Goal: Task Accomplishment & Management: Manage account settings

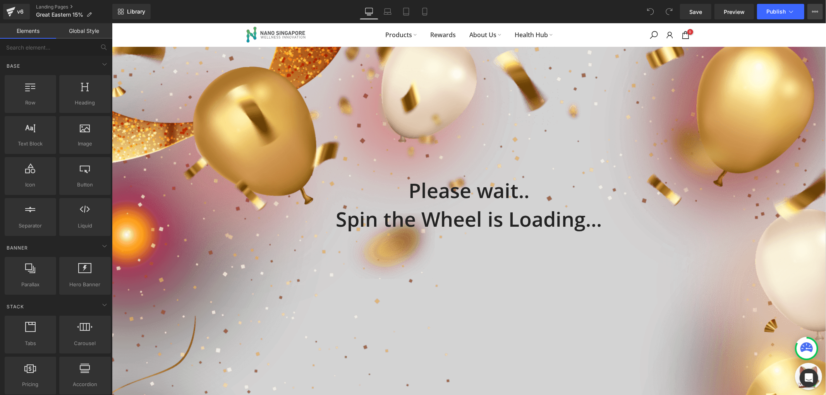
click at [809, 8] on button "View Live Page View with current Template Save Template to Library Schedule Pub…" at bounding box center [814, 11] width 15 height 15
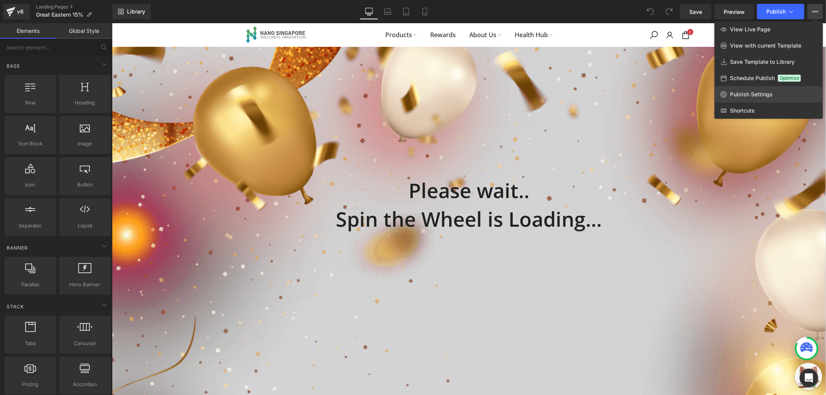
click at [762, 99] on link "Publish Settings" at bounding box center [768, 94] width 108 height 16
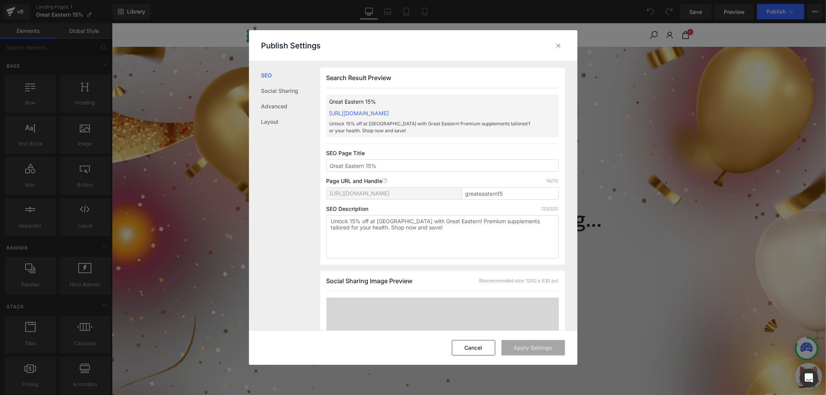
drag, startPoint x: 847, startPoint y: 195, endPoint x: 502, endPoint y: 57, distance: 372.1
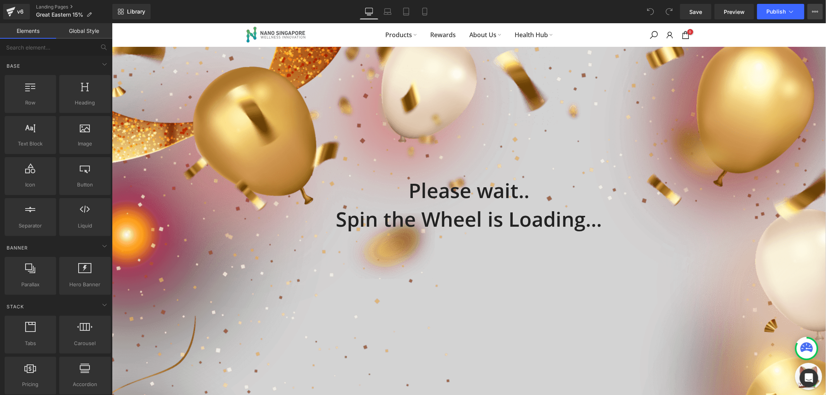
click at [817, 11] on icon at bounding box center [817, 12] width 2 height 2
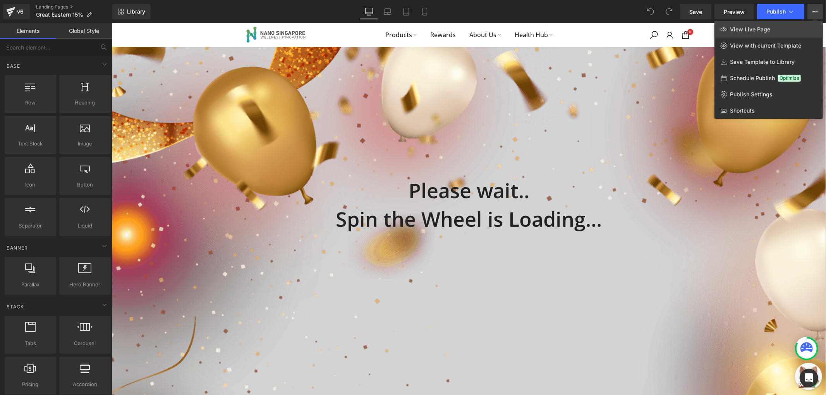
click at [783, 26] on link "View Live Page" at bounding box center [768, 29] width 108 height 16
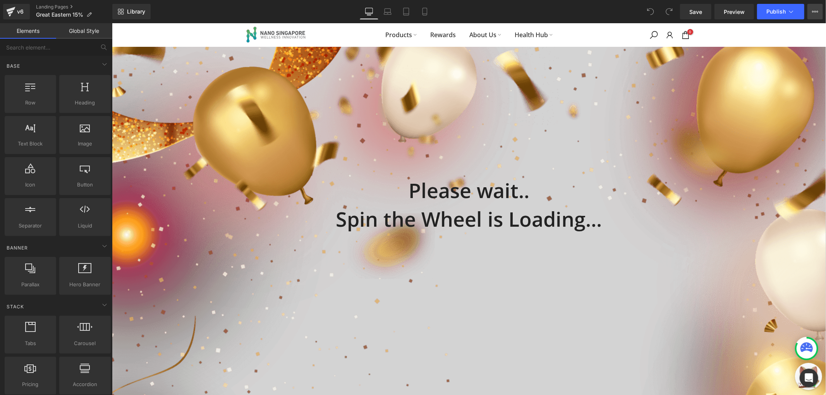
click at [817, 16] on button "View Live Page View with current Template Save Template to Library Schedule Pub…" at bounding box center [814, 11] width 15 height 15
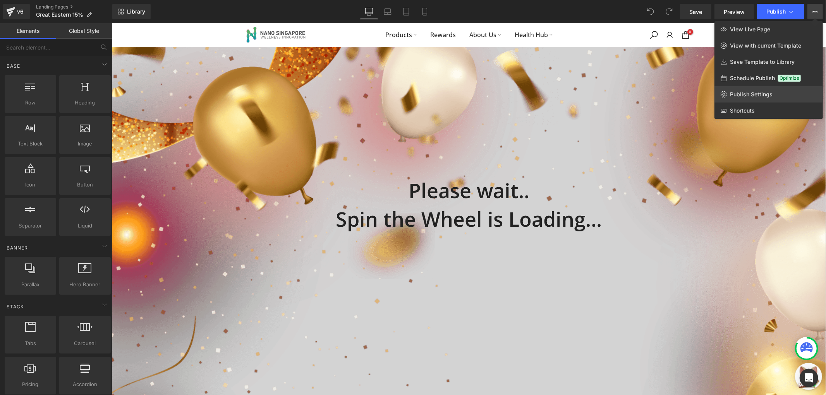
click at [761, 90] on link "Publish Settings" at bounding box center [768, 94] width 108 height 16
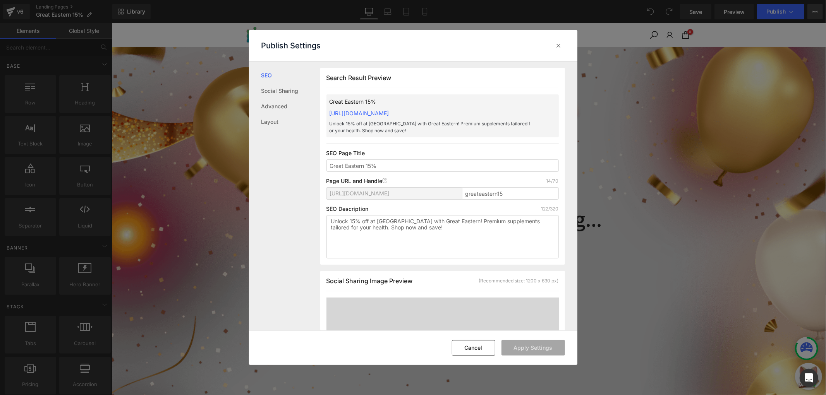
scroll to position [0, 0]
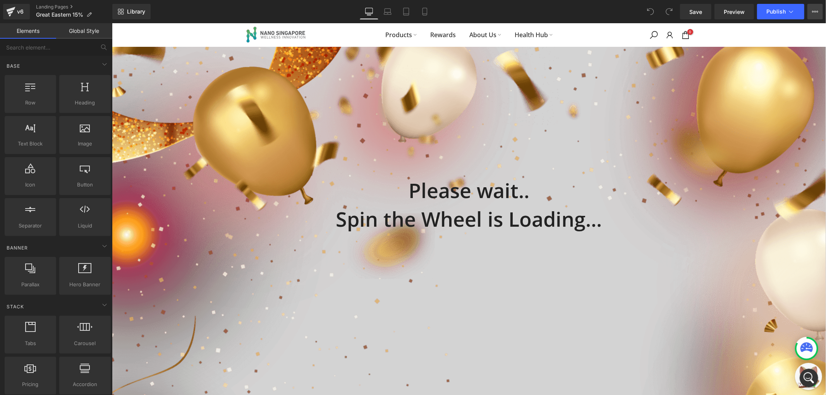
click at [813, 15] on button "View Live Page View with current Template Save Template to Library Schedule Pub…" at bounding box center [814, 11] width 15 height 15
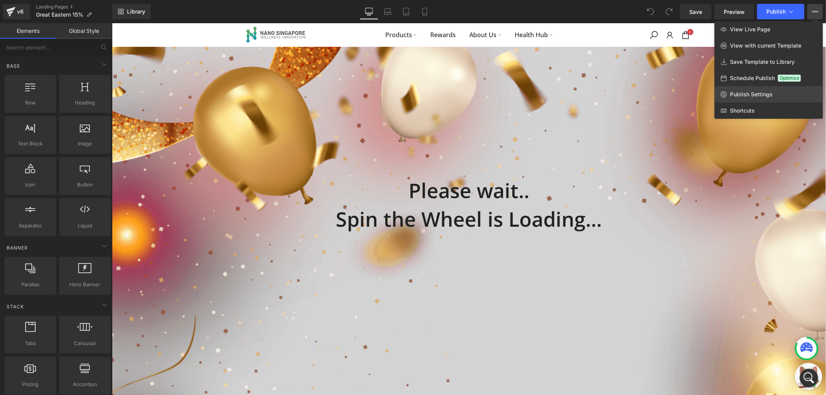
click at [769, 98] on link "Publish Settings" at bounding box center [768, 94] width 108 height 16
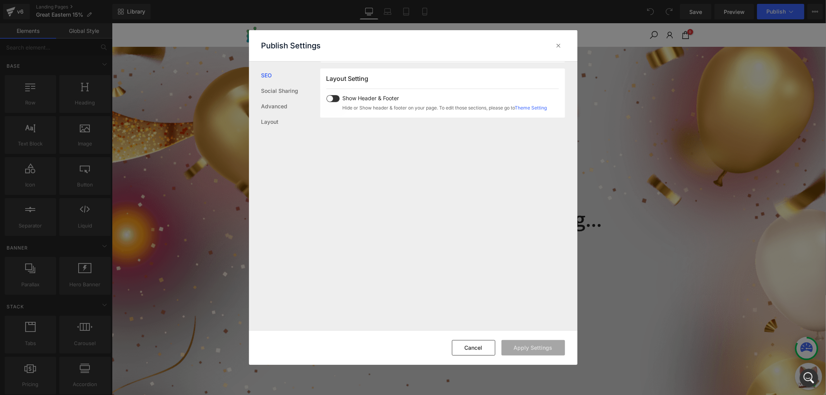
scroll to position [475, 0]
drag, startPoint x: 281, startPoint y: 169, endPoint x: 132, endPoint y: 95, distance: 166.2
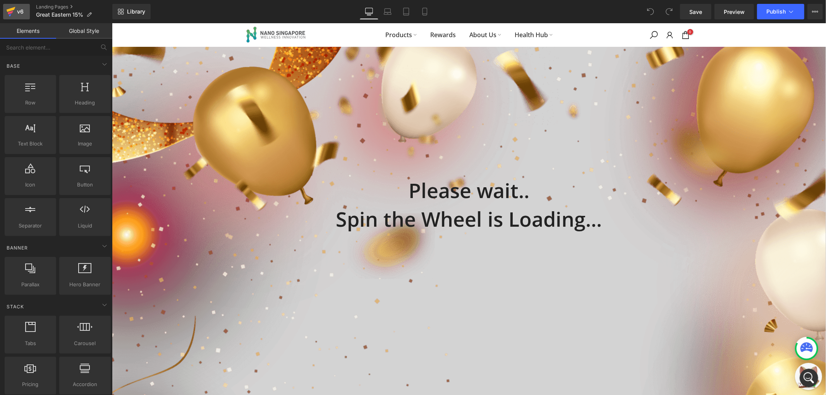
click at [10, 8] on icon at bounding box center [10, 11] width 9 height 19
click at [814, 10] on icon at bounding box center [815, 12] width 6 height 6
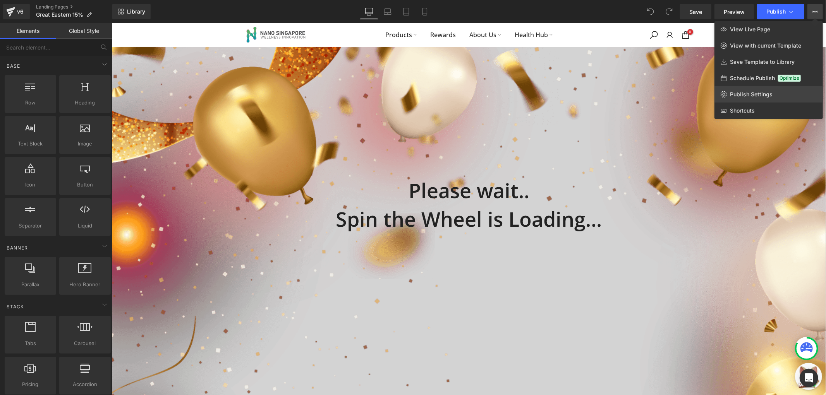
click at [774, 94] on link "Publish Settings" at bounding box center [768, 94] width 108 height 16
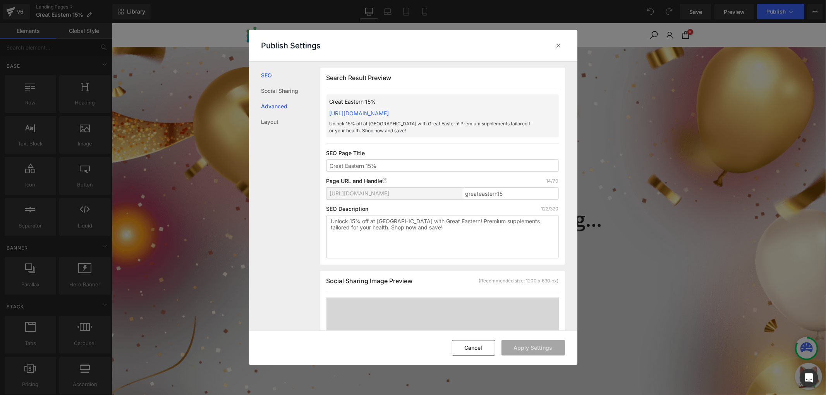
click at [283, 101] on link "Advanced" at bounding box center [290, 106] width 59 height 15
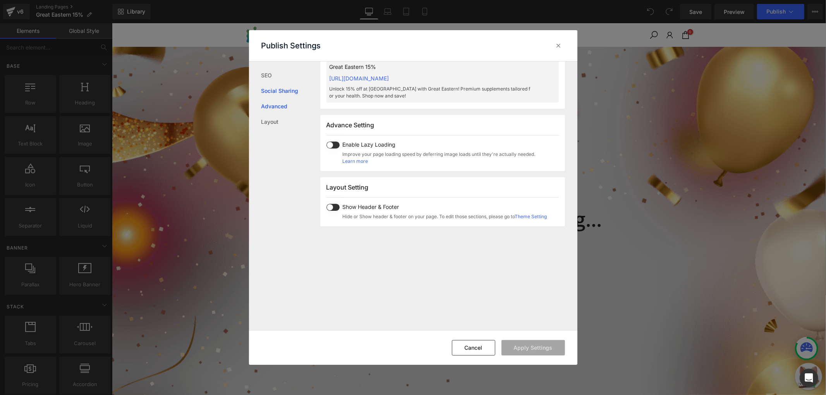
click at [289, 91] on link "Social Sharing" at bounding box center [290, 90] width 59 height 15
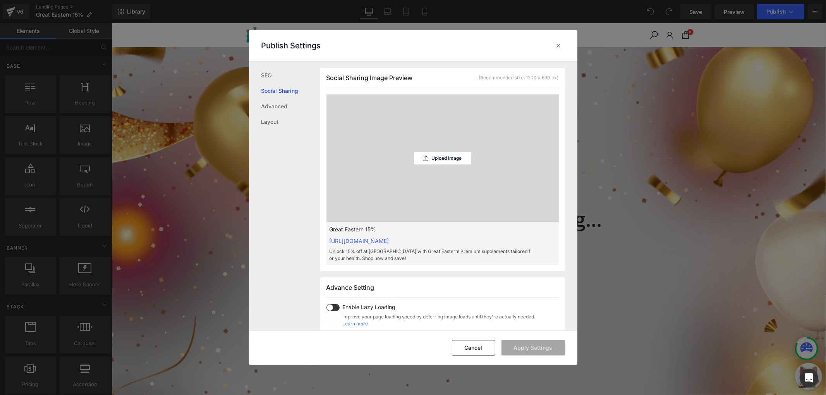
click at [285, 92] on link "Social Sharing" at bounding box center [290, 90] width 59 height 15
click at [276, 75] on link "SEO" at bounding box center [290, 75] width 59 height 15
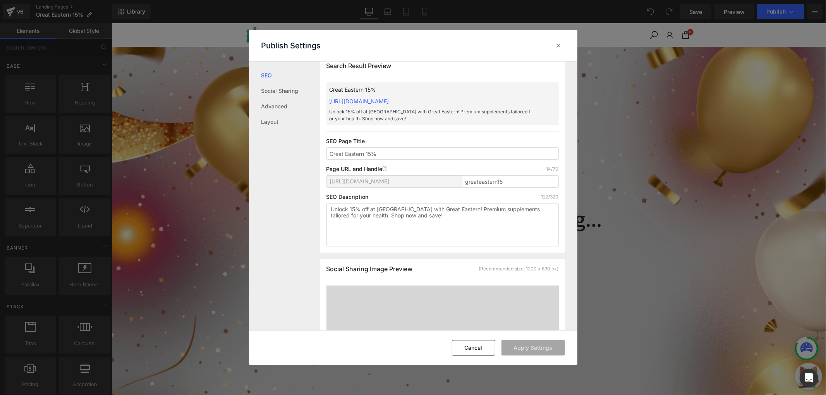
scroll to position [0, 0]
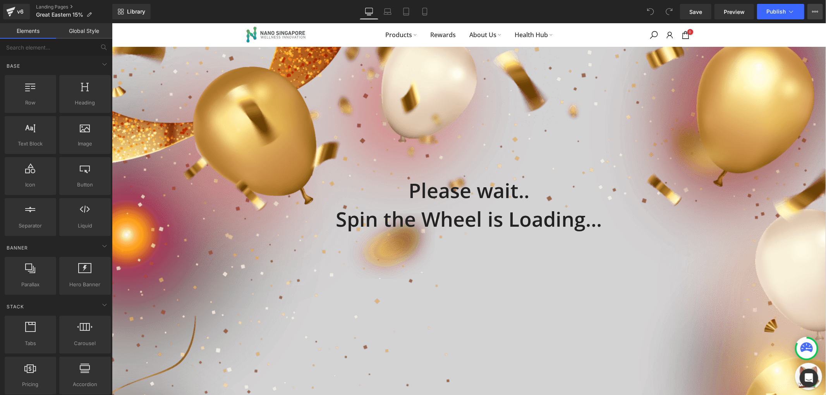
click at [819, 10] on button "View Live Page View with current Template Save Template to Library Schedule Pub…" at bounding box center [814, 11] width 15 height 15
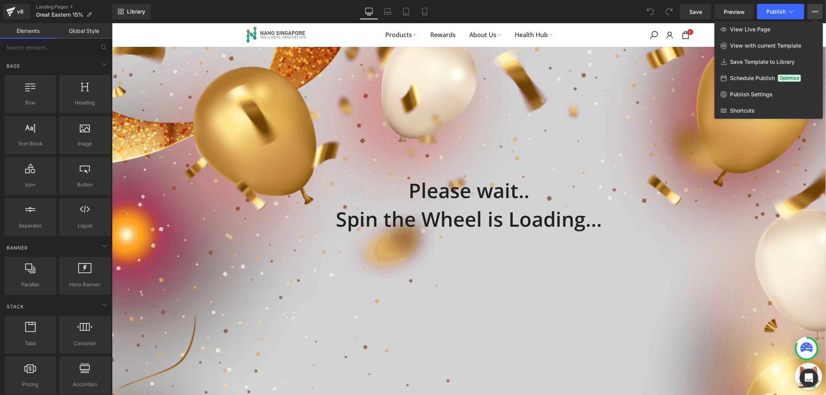
click at [781, 79] on span "Optimize" at bounding box center [789, 78] width 23 height 7
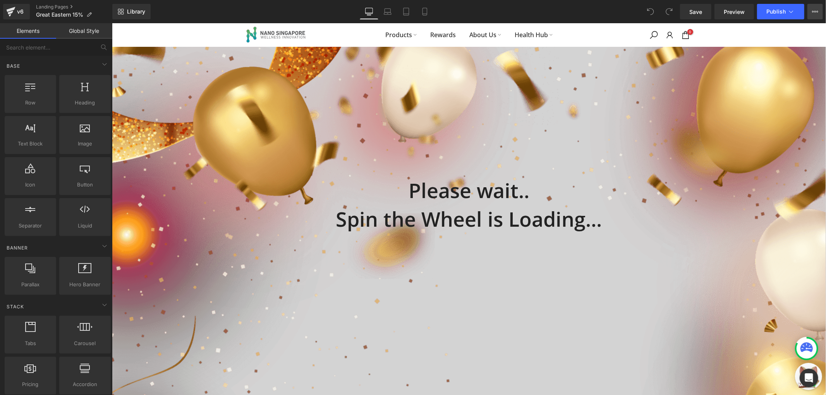
click at [816, 8] on button "View Live Page View with current Template Save Template to Library Schedule Pub…" at bounding box center [814, 11] width 15 height 15
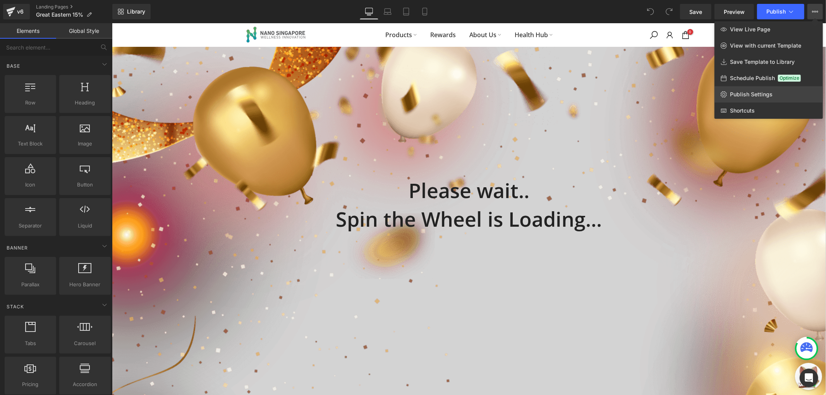
click at [769, 91] on span "Publish Settings" at bounding box center [751, 94] width 43 height 7
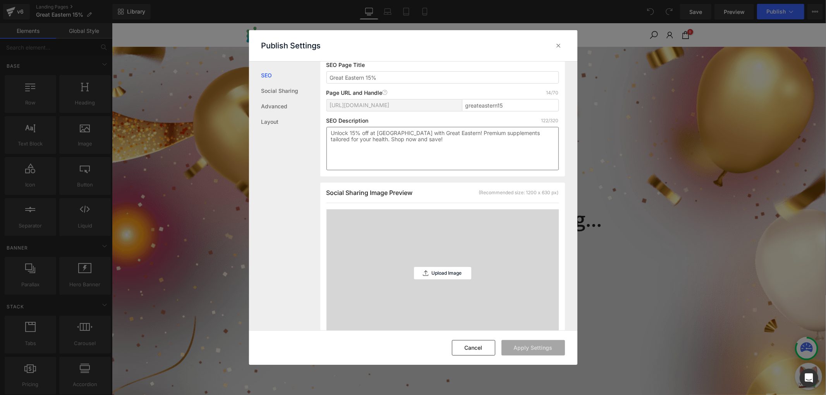
scroll to position [86, 0]
drag, startPoint x: 509, startPoint y: 107, endPoint x: 455, endPoint y: 111, distance: 53.9
click at [455, 111] on div "https://nanosingapore.myshopify.com/pages/ greateastern15" at bounding box center [442, 110] width 232 height 19
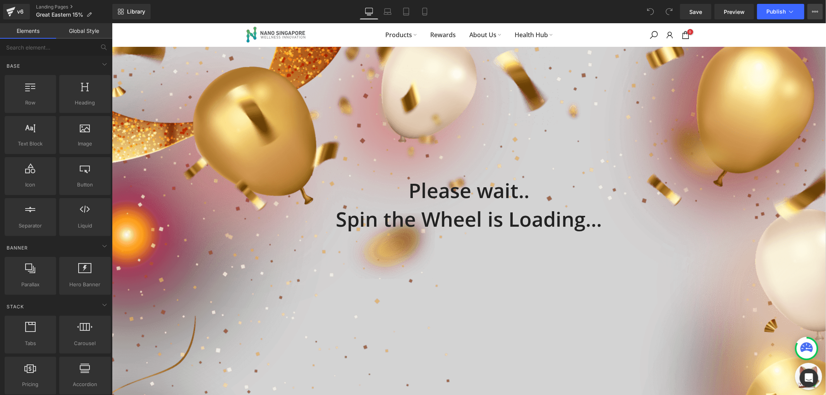
click at [814, 12] on icon at bounding box center [815, 12] width 6 height 6
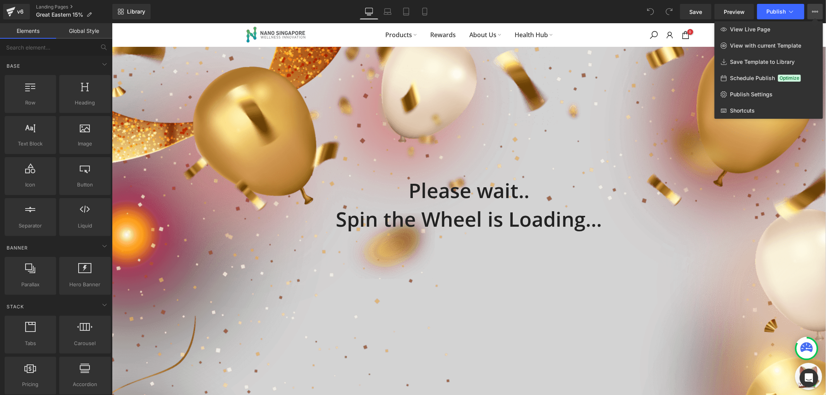
click at [812, 9] on icon at bounding box center [815, 12] width 6 height 6
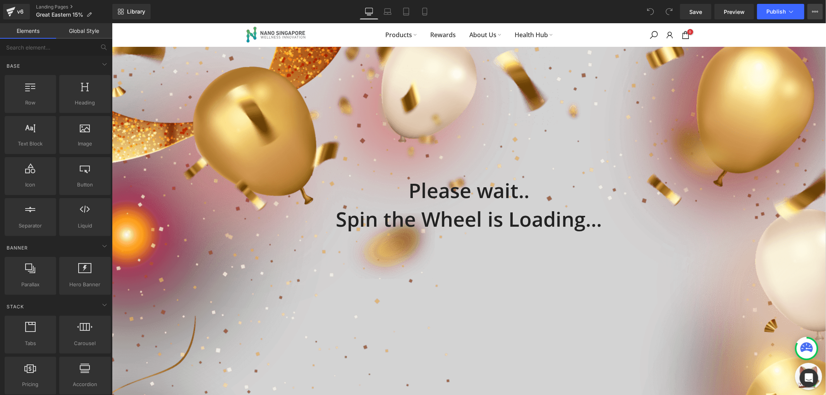
click at [817, 14] on icon at bounding box center [815, 12] width 6 height 6
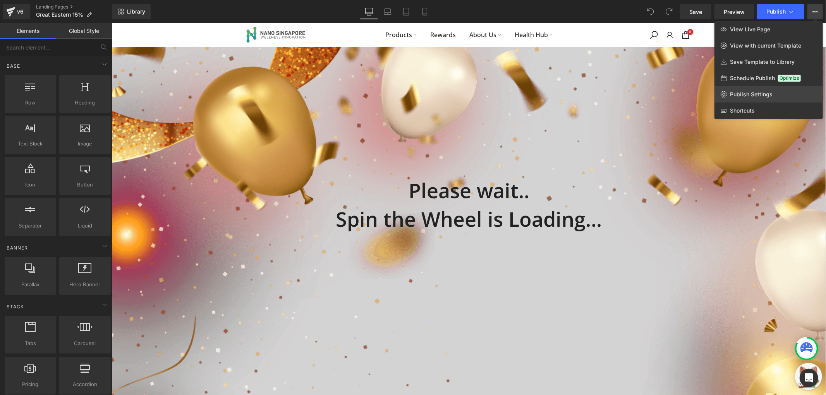
click at [765, 93] on span "Publish Settings" at bounding box center [751, 94] width 43 height 7
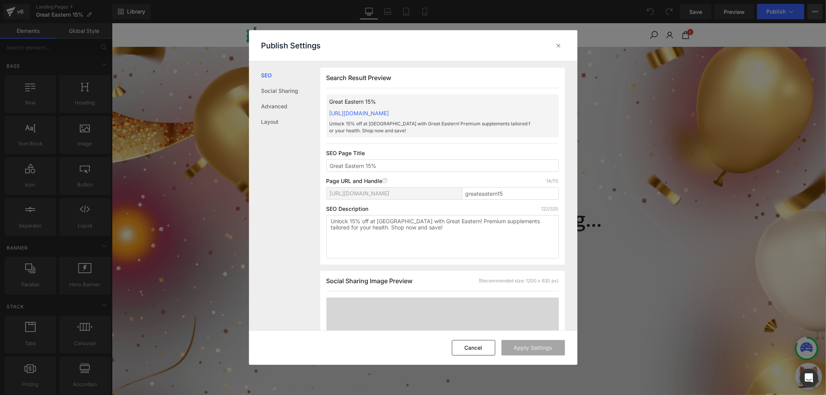
scroll to position [0, 0]
drag, startPoint x: 378, startPoint y: 164, endPoint x: 327, endPoint y: 166, distance: 51.1
click at [327, 166] on input "Great Eastern 15%" at bounding box center [442, 165] width 232 height 12
